Goal: Task Accomplishment & Management: Manage account settings

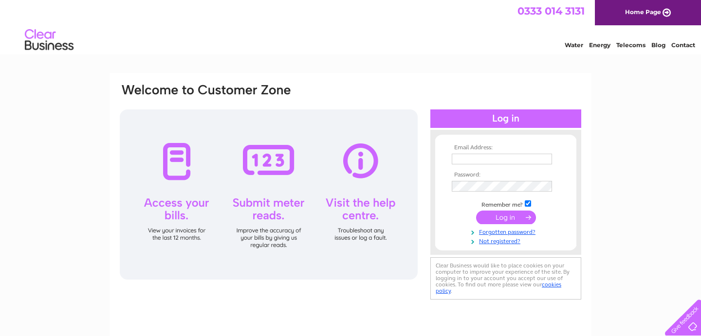
click at [528, 205] on input "checkbox" at bounding box center [528, 204] width 6 height 6
checkbox input "false"
click at [483, 161] on input "text" at bounding box center [502, 159] width 100 height 11
type input "[EMAIL_ADDRESS][DOMAIN_NAME]"
click at [510, 218] on input "submit" at bounding box center [506, 219] width 60 height 14
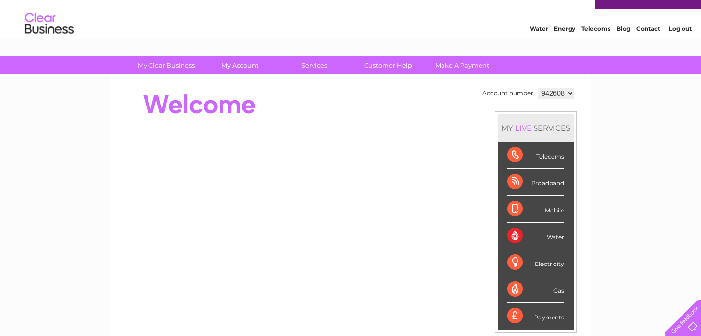
scroll to position [21, 0]
